Goal: Download file/media

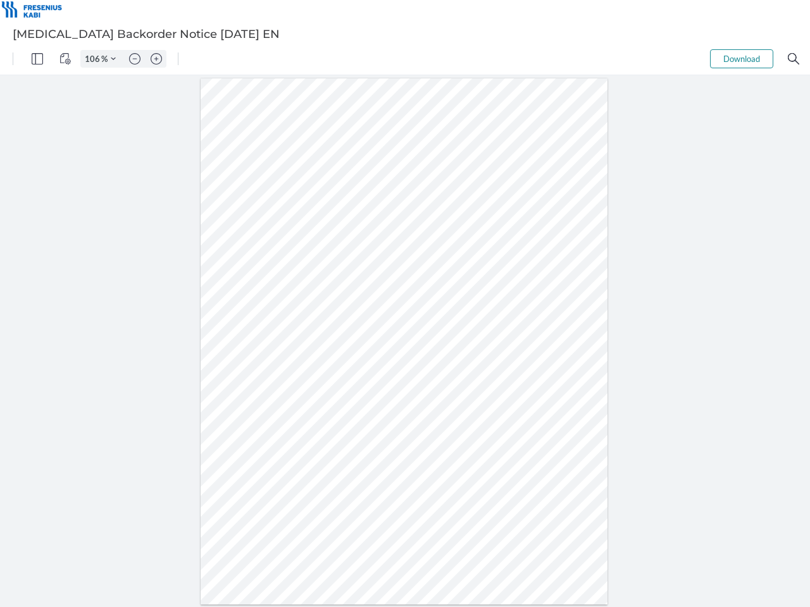
click at [37, 59] on img "Panel" at bounding box center [37, 58] width 11 height 11
click at [65, 59] on img "View Controls" at bounding box center [64, 58] width 11 height 11
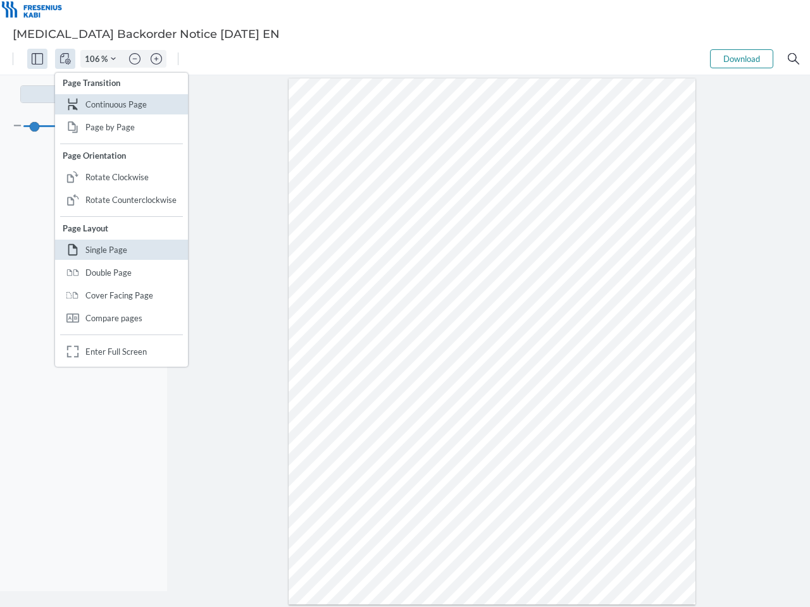
click at [94, 59] on input "106" at bounding box center [91, 58] width 20 height 11
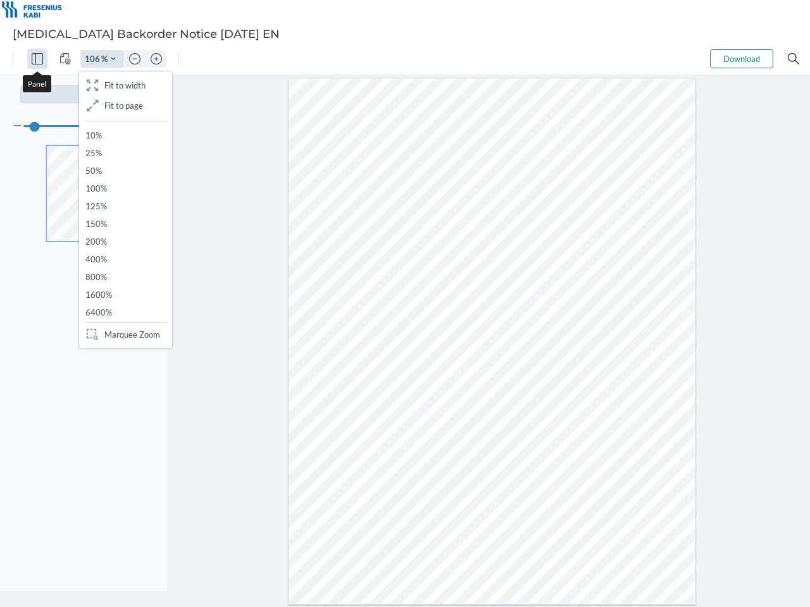
click at [113, 59] on img "Zoom Controls" at bounding box center [113, 58] width 5 height 5
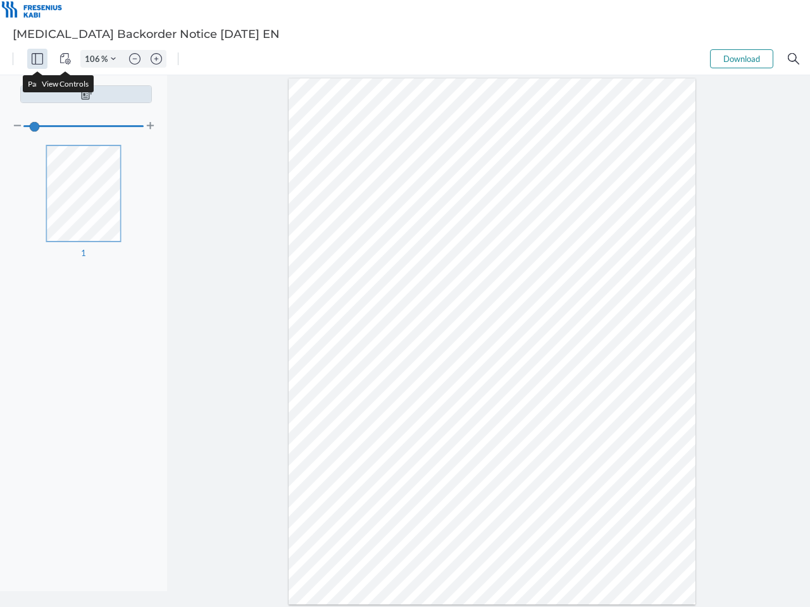
click at [135, 59] on img "Zoom out" at bounding box center [134, 58] width 11 height 11
click at [156, 59] on img "Zoom in" at bounding box center [156, 58] width 11 height 11
type input "106"
click at [742, 59] on button "Download" at bounding box center [741, 58] width 63 height 19
click at [794, 59] on img "Search" at bounding box center [793, 58] width 11 height 11
